Goal: Navigation & Orientation: Go to known website

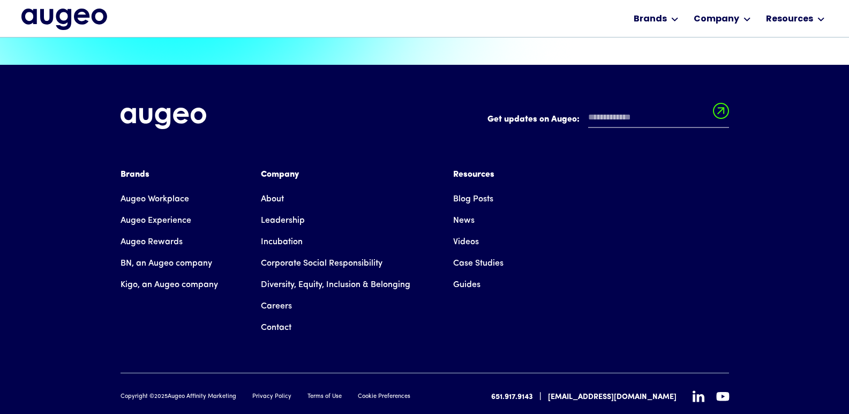
scroll to position [2431, 0]
